Goal: Task Accomplishment & Management: Use online tool/utility

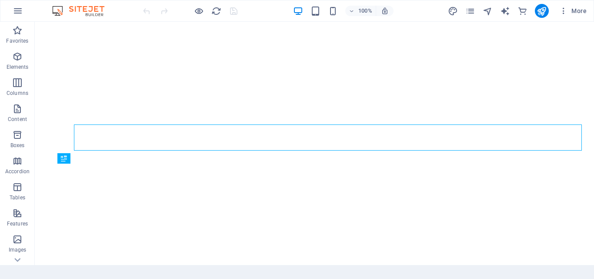
scroll to position [16, 0]
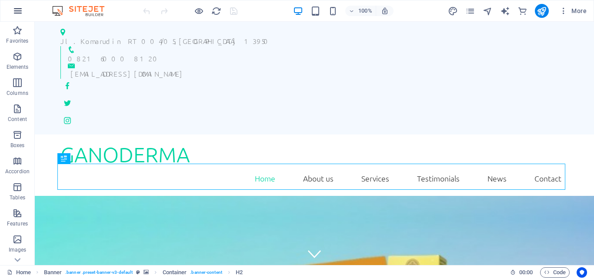
click at [16, 9] on icon "button" at bounding box center [18, 11] width 10 height 10
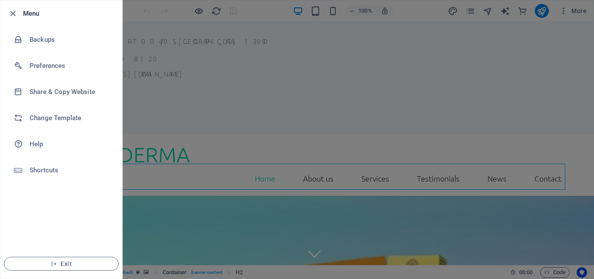
scroll to position [0, 0]
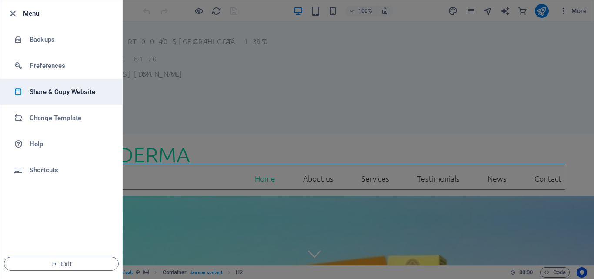
click at [79, 93] on h6 "Share & Copy Website" at bounding box center [70, 92] width 80 height 10
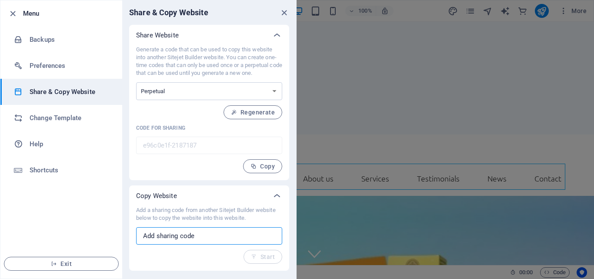
click at [194, 232] on input "text" at bounding box center [209, 235] width 146 height 17
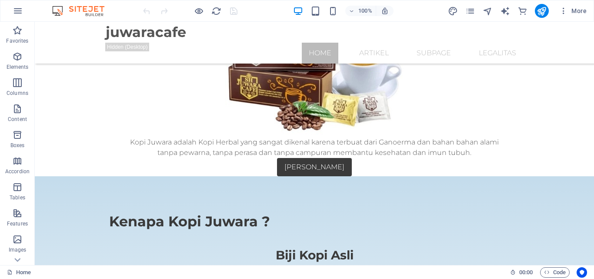
scroll to position [1303, 0]
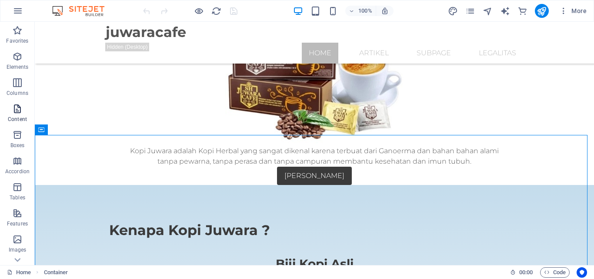
click at [18, 112] on icon "button" at bounding box center [17, 108] width 10 height 10
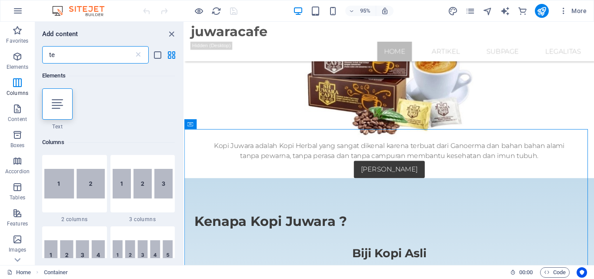
scroll to position [0, 0]
type input "te"
click at [60, 102] on icon at bounding box center [57, 103] width 11 height 11
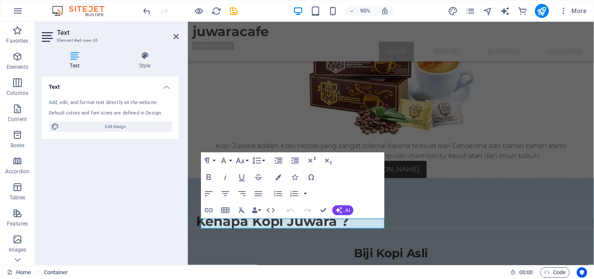
scroll to position [1322, 0]
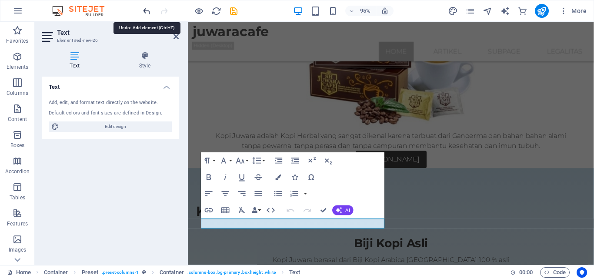
click at [147, 13] on icon "undo" at bounding box center [147, 11] width 10 height 10
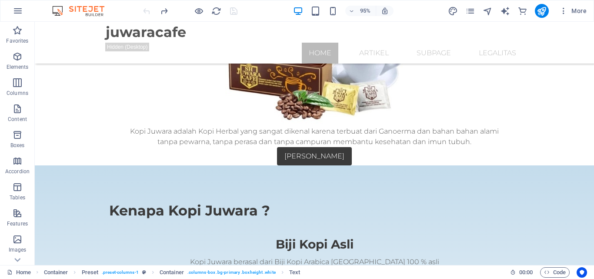
scroll to position [1303, 0]
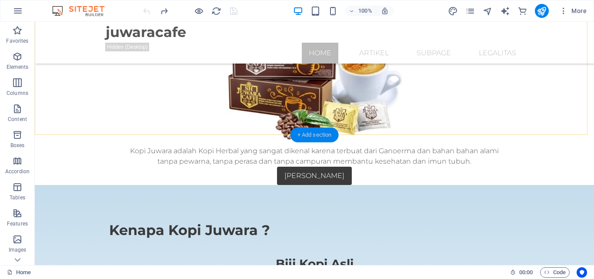
click at [297, 133] on div "+ Add section" at bounding box center [314, 134] width 48 height 15
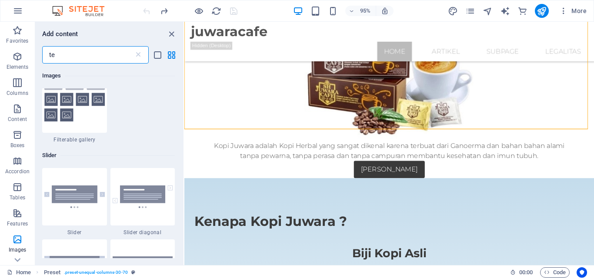
scroll to position [1528, 0]
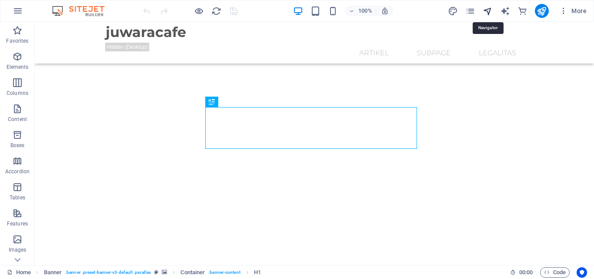
click at [489, 11] on icon "navigator" at bounding box center [488, 11] width 10 height 10
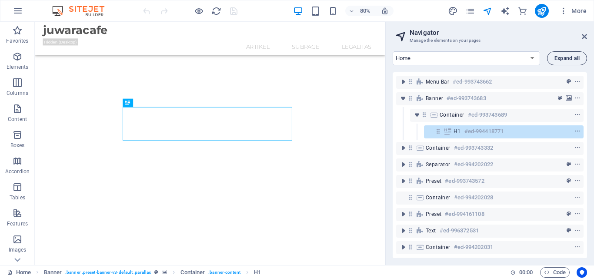
click at [552, 60] on button "Expand all" at bounding box center [567, 58] width 40 height 14
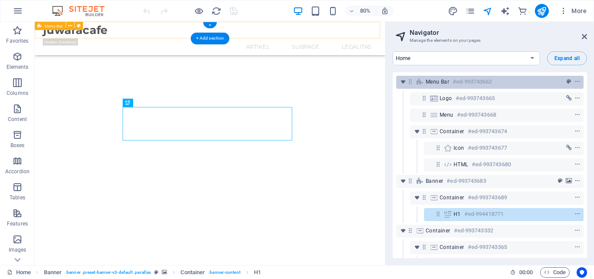
click at [497, 79] on div "Menu Bar #ed-993743662" at bounding box center [483, 82] width 114 height 10
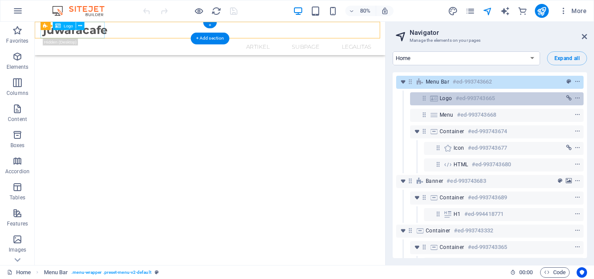
click at [494, 97] on h6 "#ed-993743665" at bounding box center [475, 98] width 39 height 10
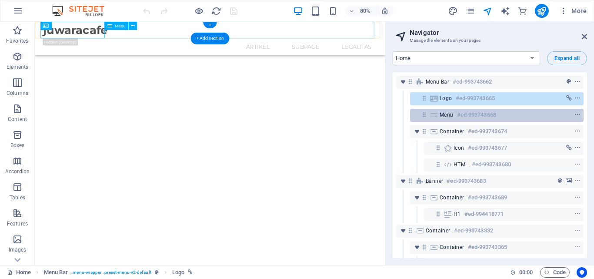
click at [493, 110] on h6 "#ed-993743668" at bounding box center [476, 115] width 39 height 10
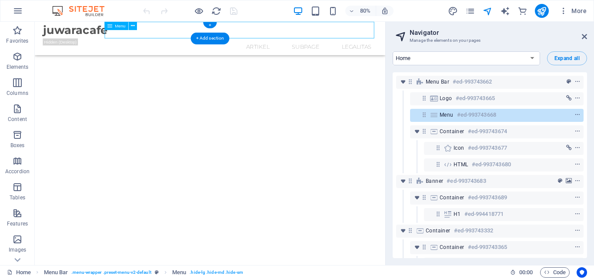
click at [496, 113] on h6 "#ed-993743668" at bounding box center [476, 115] width 39 height 10
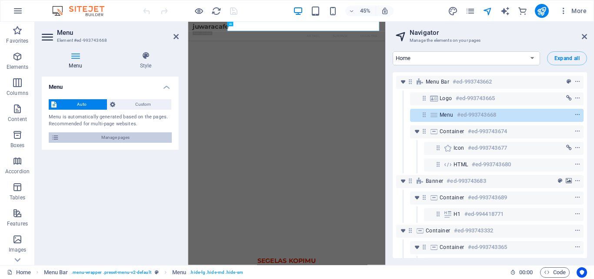
click at [154, 133] on span "Manage pages" at bounding box center [115, 137] width 107 height 10
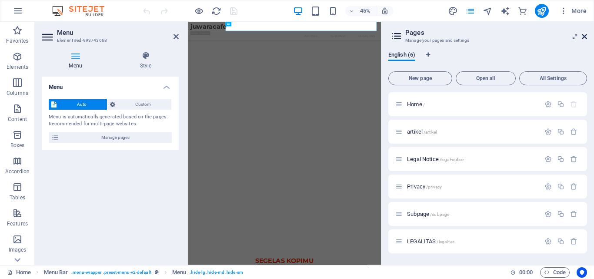
click at [584, 34] on icon at bounding box center [584, 36] width 5 height 7
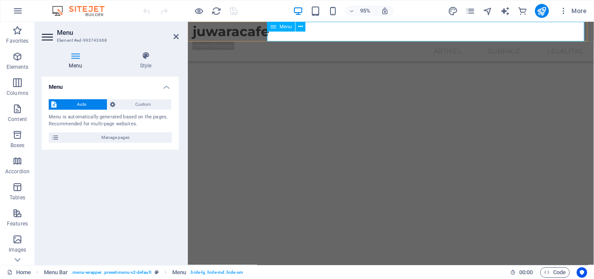
scroll to position [0, 3]
click at [173, 37] on icon at bounding box center [175, 36] width 5 height 7
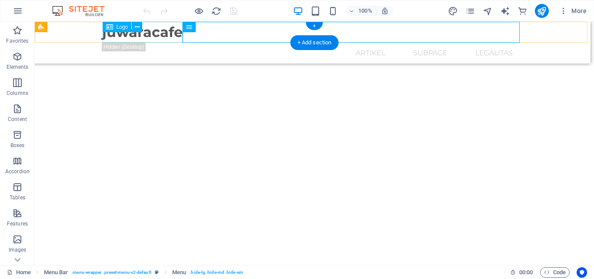
scroll to position [0, 0]
drag, startPoint x: 173, startPoint y: 37, endPoint x: 184, endPoint y: 60, distance: 24.9
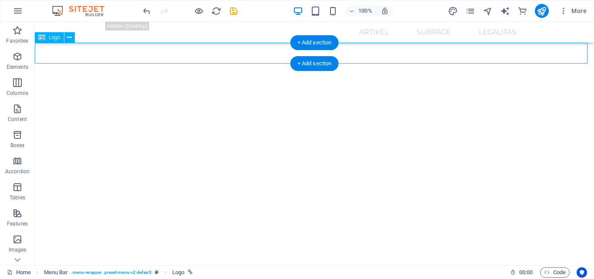
click at [184, 60] on div "juwaracafe" at bounding box center [314, 53] width 559 height 21
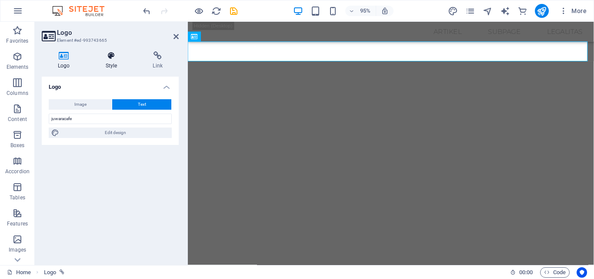
click at [113, 53] on icon at bounding box center [112, 55] width 44 height 9
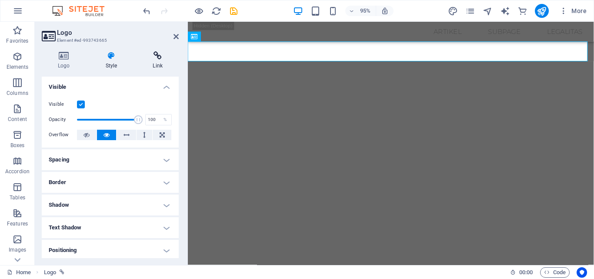
click at [158, 58] on icon at bounding box center [158, 55] width 42 height 9
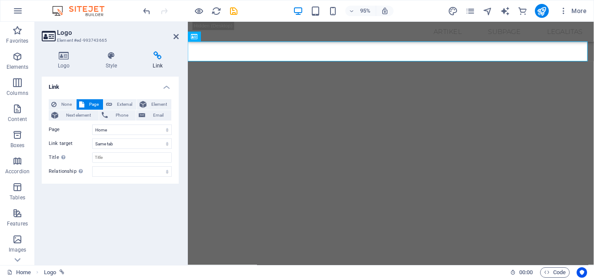
click at [180, 33] on aside "Logo Element #ed-993743665 Logo Style Link Logo Image Text Drag files here, cli…" at bounding box center [111, 143] width 153 height 243
click at [177, 37] on icon at bounding box center [175, 36] width 5 height 7
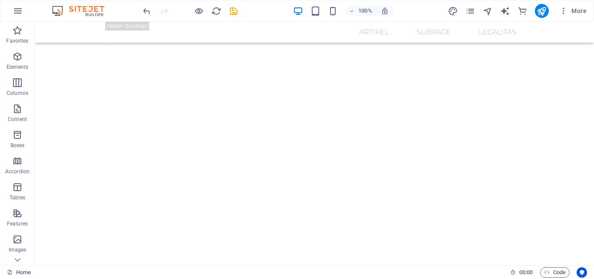
drag, startPoint x: 591, startPoint y: 50, endPoint x: 628, endPoint y: 39, distance: 38.8
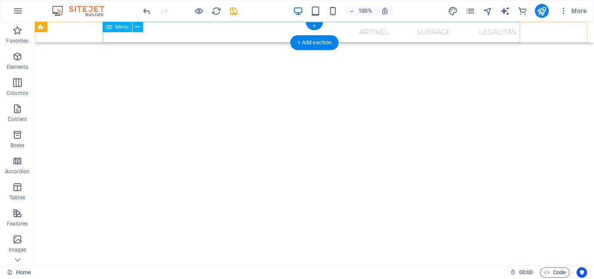
click at [374, 30] on nav "Home artikel Subpage LEGALITAS" at bounding box center [314, 32] width 417 height 21
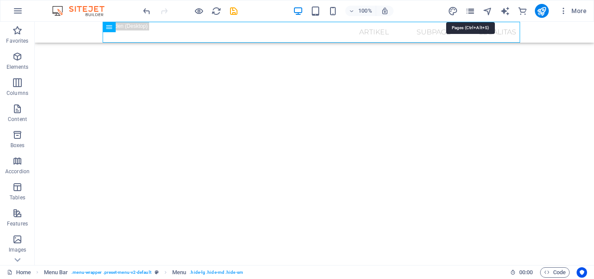
click at [473, 13] on icon "pages" at bounding box center [470, 11] width 10 height 10
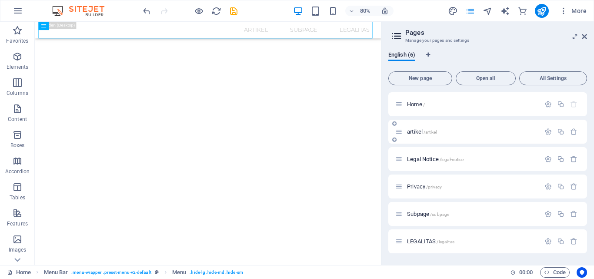
click at [416, 133] on span "artikel /artikel" at bounding box center [422, 131] width 30 height 7
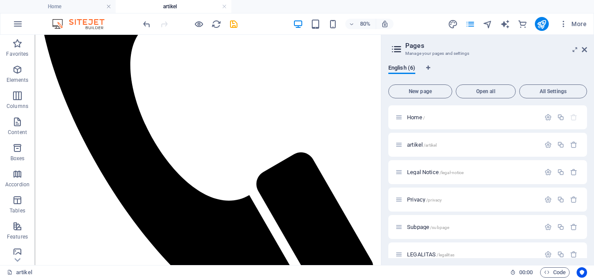
scroll to position [280, 0]
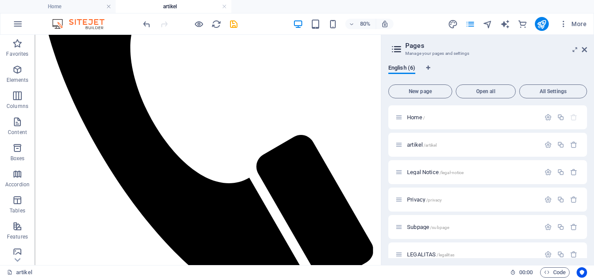
drag, startPoint x: 463, startPoint y: 136, endPoint x: 420, endPoint y: 155, distance: 46.9
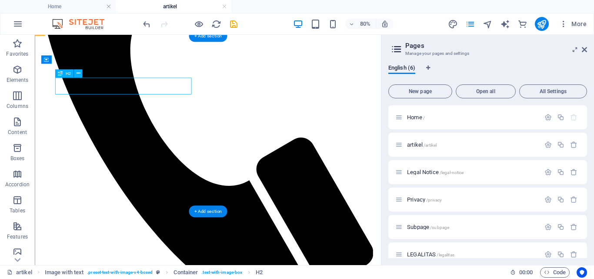
drag, startPoint x: 92, startPoint y: 60, endPoint x: 109, endPoint y: 83, distance: 28.4
click at [109, 83] on div "Drag here to replace the existing content. Press “Ctrl” if you want to create a…" at bounding box center [208, 150] width 346 height 230
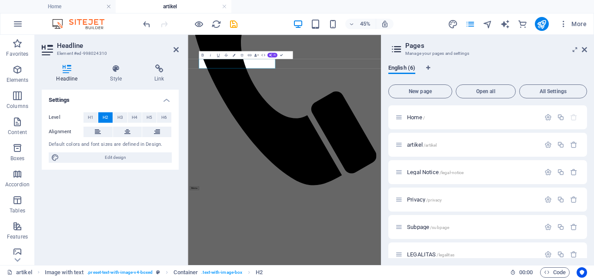
scroll to position [458, 0]
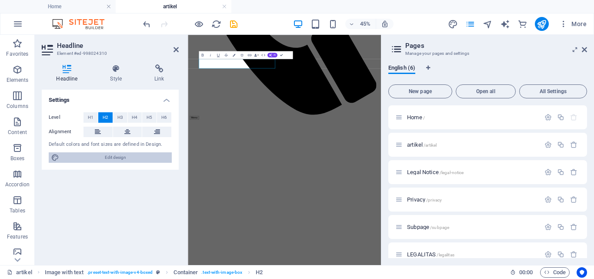
click at [132, 160] on span "Edit design" at bounding box center [115, 157] width 107 height 10
select select "px"
select select "300"
select select "px"
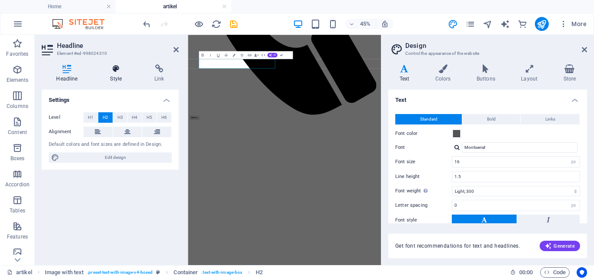
click at [115, 70] on icon at bounding box center [116, 68] width 41 height 9
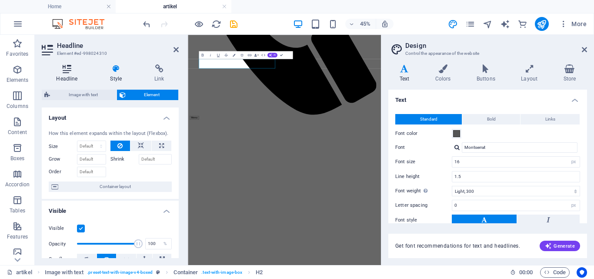
click at [59, 75] on h4 "Headline" at bounding box center [69, 73] width 54 height 18
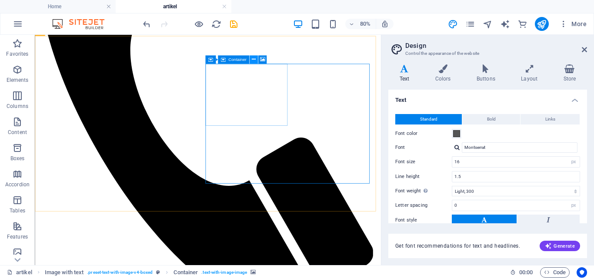
click at [254, 60] on icon at bounding box center [254, 59] width 4 height 7
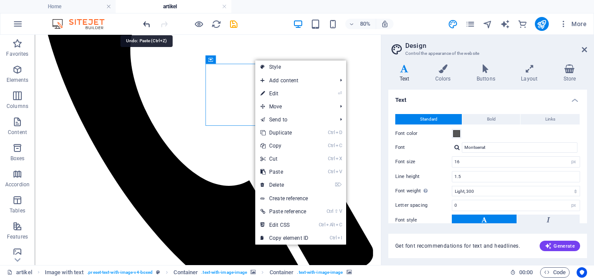
click at [149, 23] on icon "undo" at bounding box center [147, 24] width 10 height 10
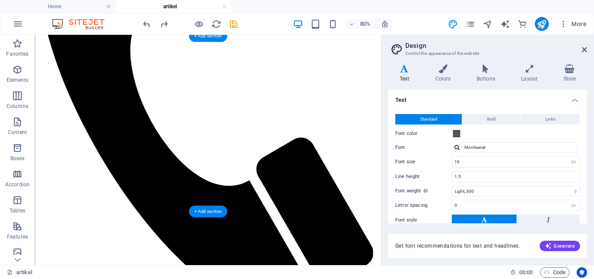
drag, startPoint x: 298, startPoint y: 146, endPoint x: 163, endPoint y: 233, distance: 160.5
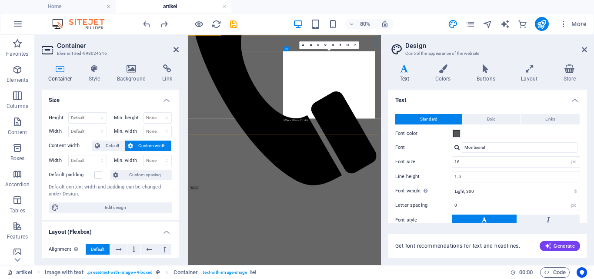
scroll to position [458, 0]
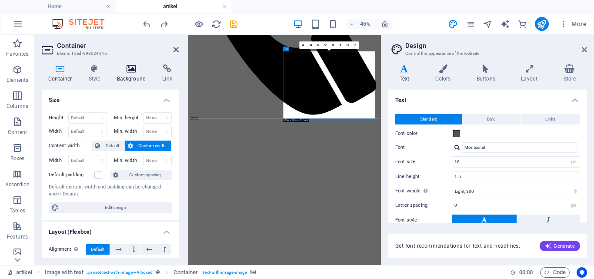
click at [130, 75] on h4 "Background" at bounding box center [133, 73] width 46 height 18
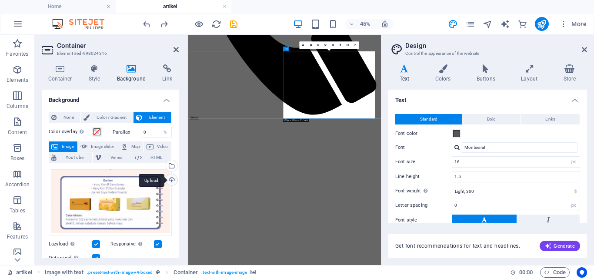
click at [167, 177] on div "Upload" at bounding box center [170, 180] width 13 height 13
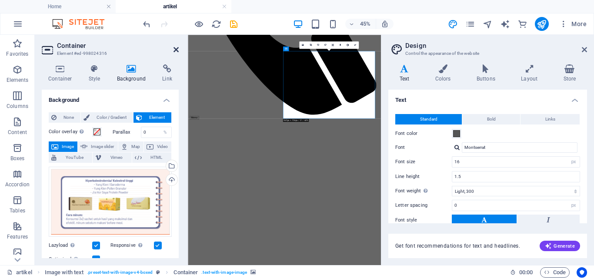
click at [174, 50] on icon at bounding box center [175, 49] width 5 height 7
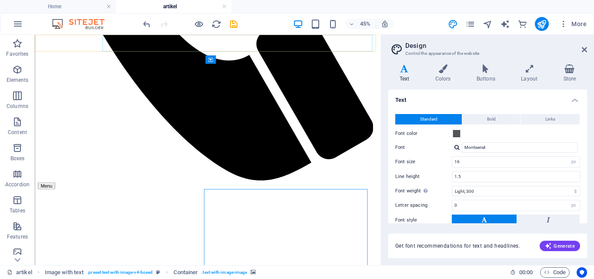
scroll to position [302, 0]
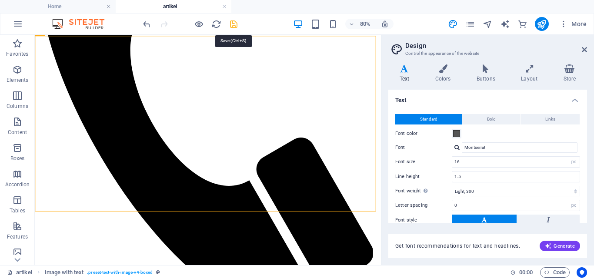
click at [232, 19] on icon "save" at bounding box center [234, 24] width 10 height 10
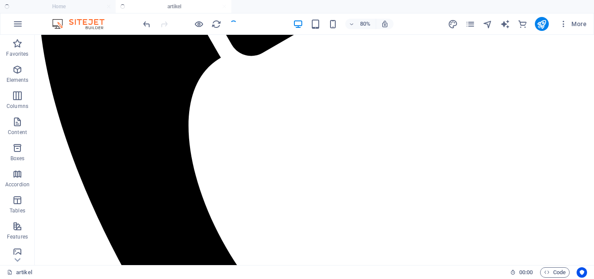
scroll to position [261, 0]
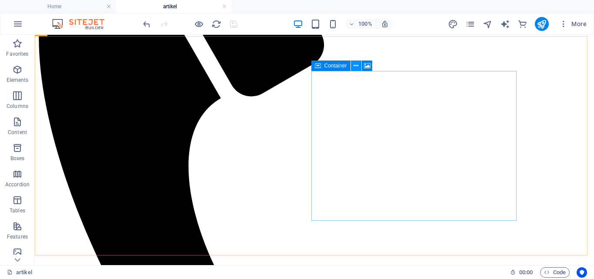
click at [360, 64] on button at bounding box center [356, 65] width 10 height 10
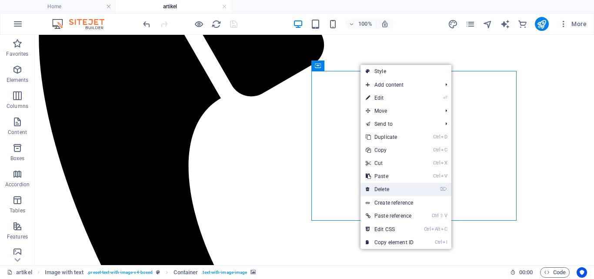
click at [385, 185] on link "⌦ Delete" at bounding box center [389, 189] width 58 height 13
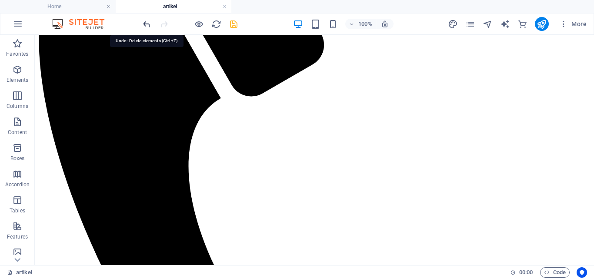
click at [144, 24] on icon "undo" at bounding box center [147, 24] width 10 height 10
click at [235, 26] on div at bounding box center [189, 24] width 97 height 14
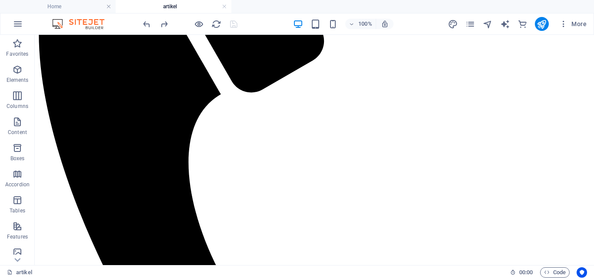
scroll to position [257, 0]
